Goal: Answer question/provide support: Share knowledge or assist other users

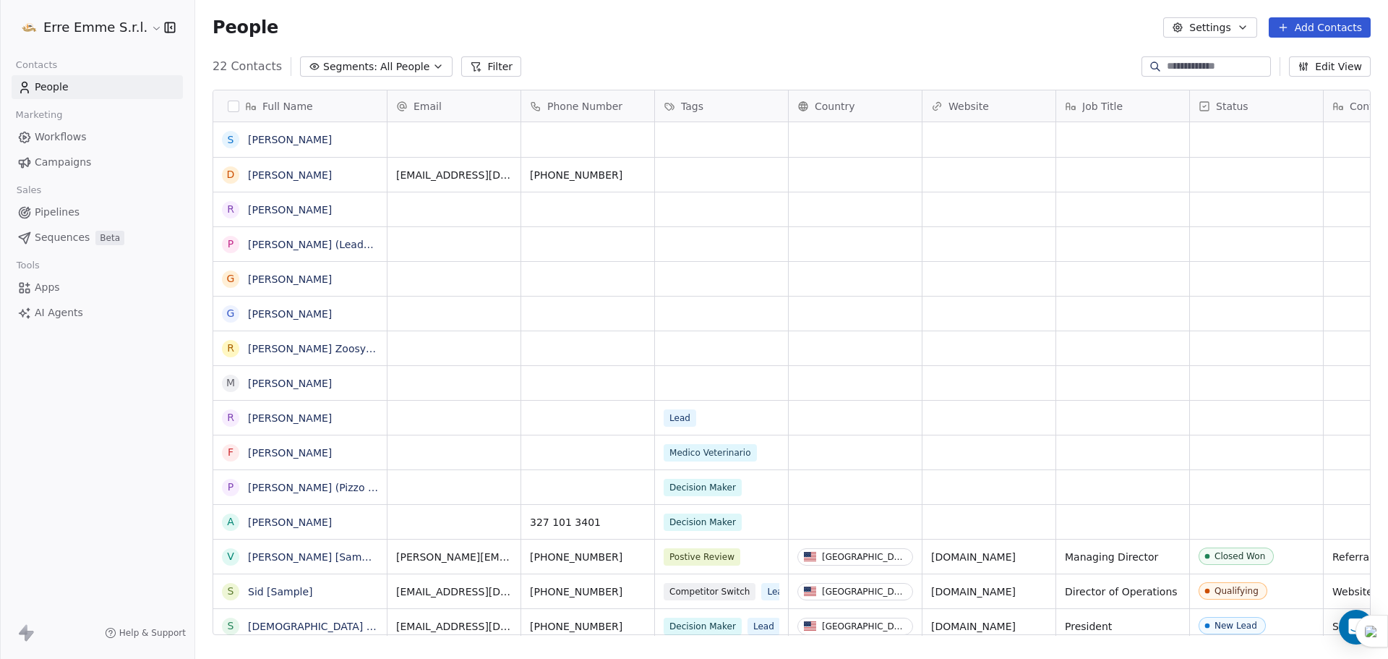
scroll to position [568, 1182]
click at [265, 212] on link "[PERSON_NAME]" at bounding box center [290, 210] width 84 height 12
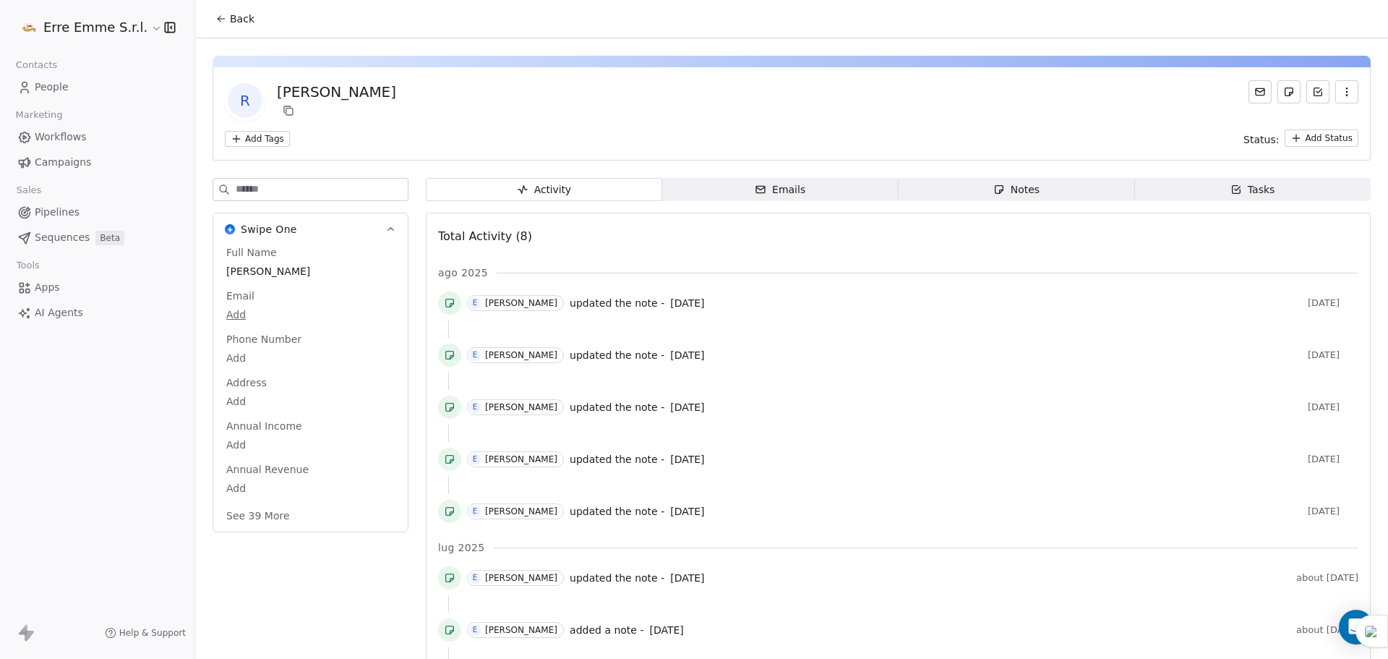
click at [1051, 192] on span "Notes Notes" at bounding box center [1017, 189] width 236 height 23
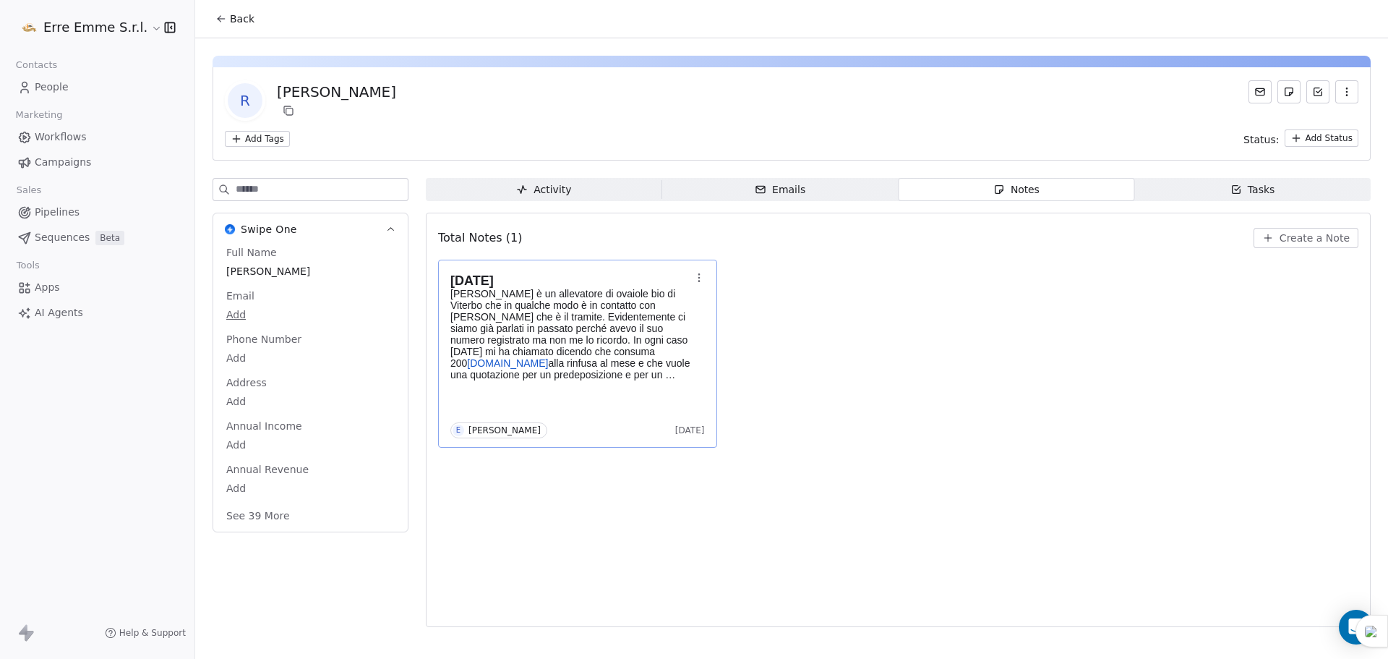
click at [589, 334] on p "[PERSON_NAME] è un allevatore di ovaiole bio di Viterbo che in qualche modo è i…" at bounding box center [571, 334] width 240 height 93
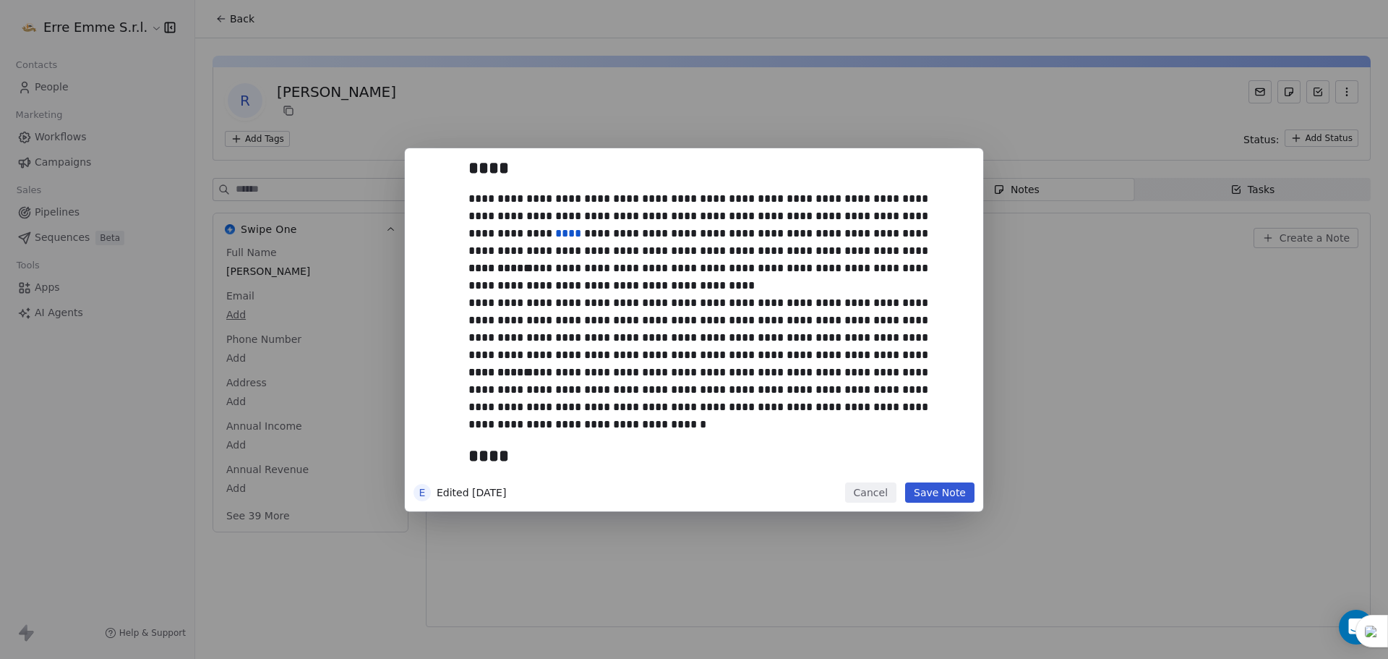
scroll to position [584, 0]
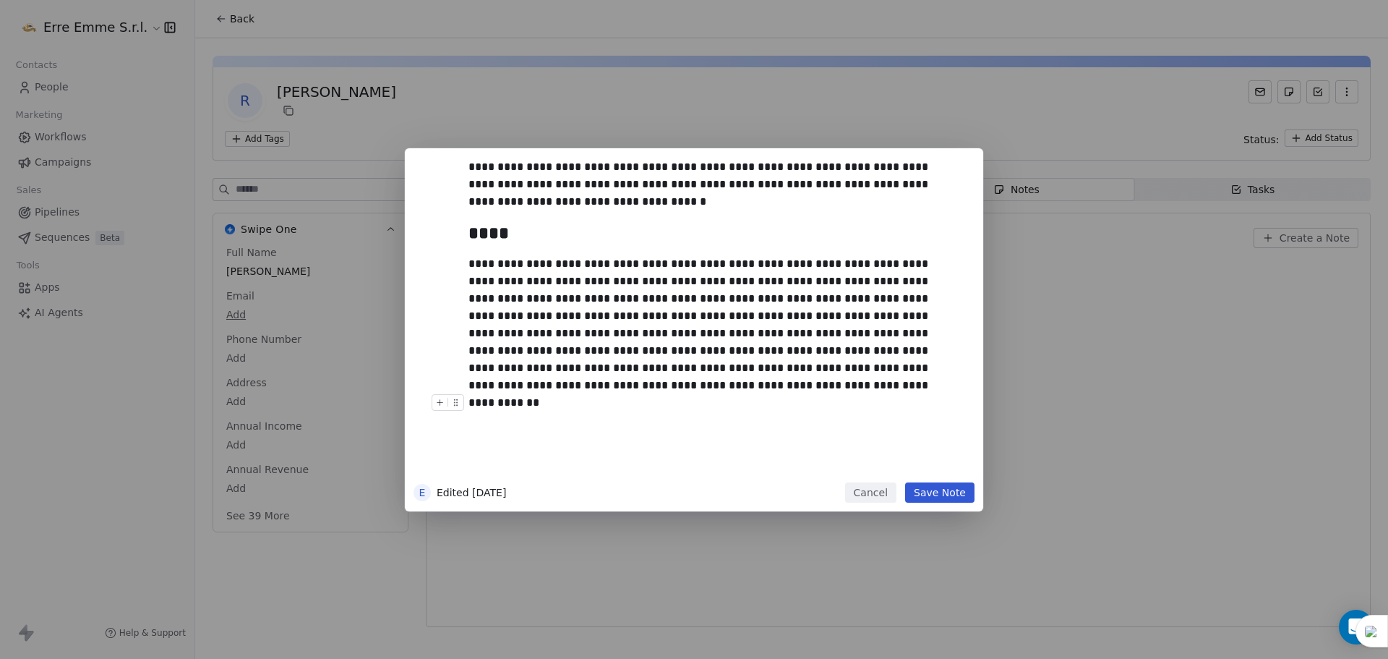
click at [628, 389] on div "**********" at bounding box center [711, 324] width 484 height 139
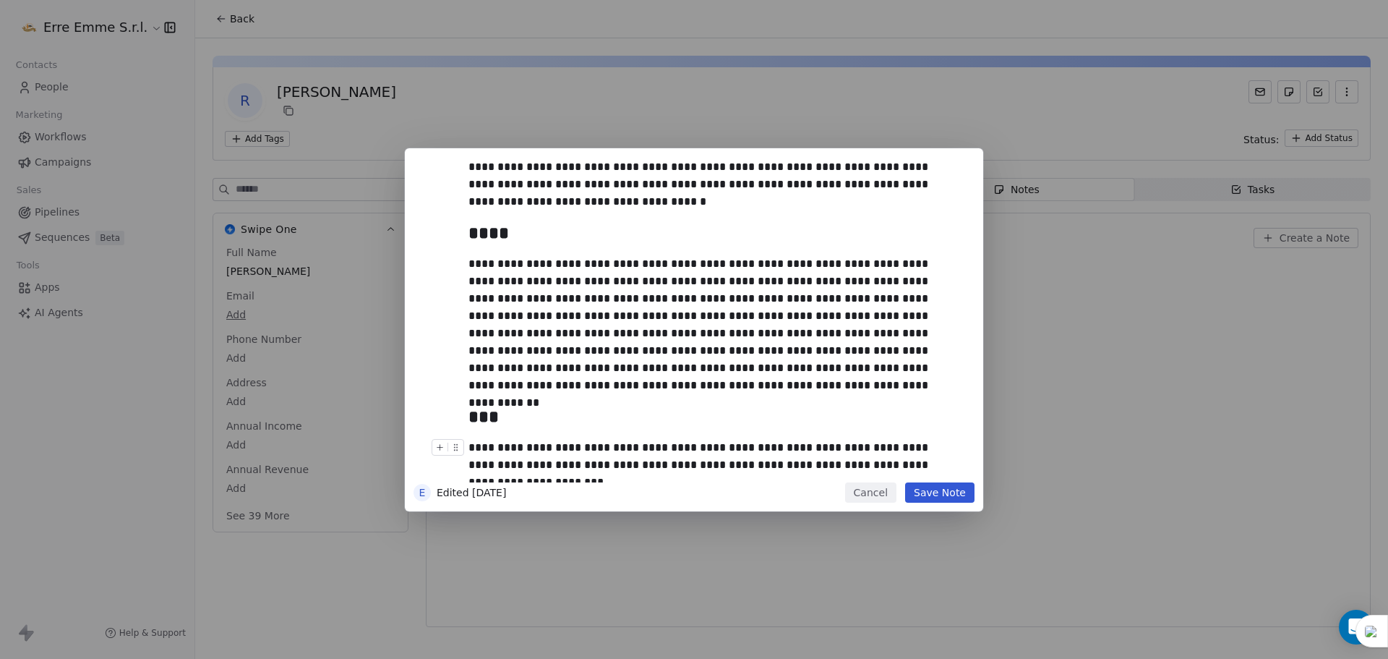
scroll to position [594, 0]
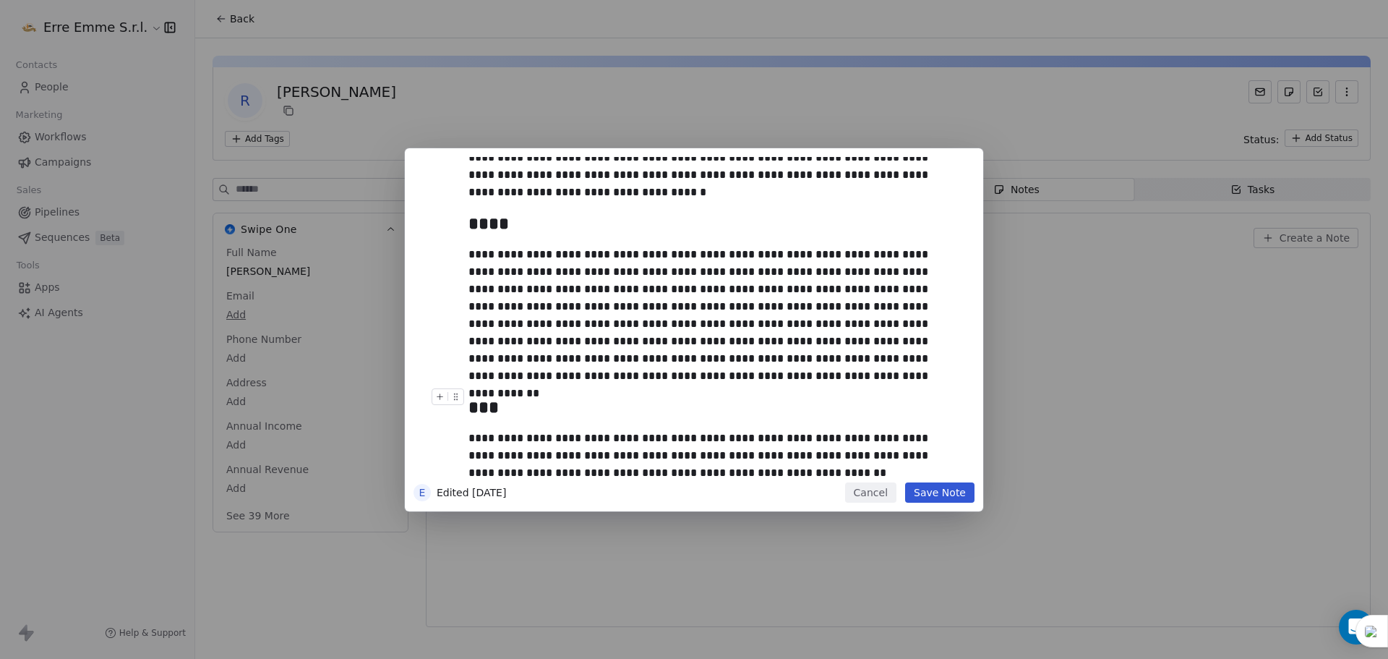
click at [941, 492] on button "Save Note" at bounding box center [939, 492] width 69 height 20
